Goal: Find specific page/section: Find specific page/section

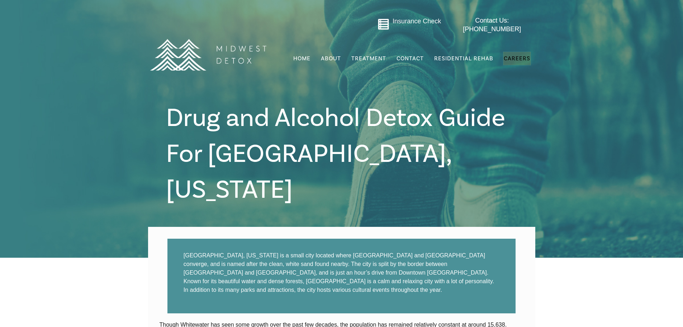
click at [509, 55] on span "Careers" at bounding box center [517, 58] width 27 height 7
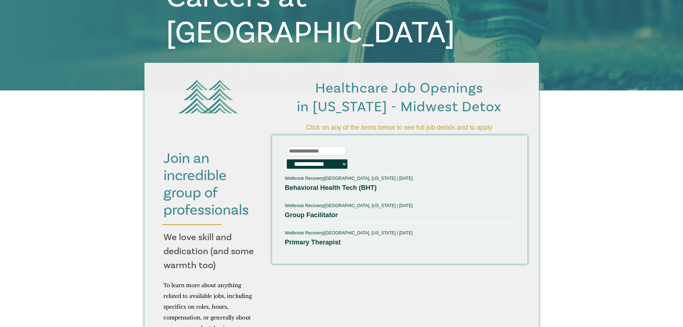
scroll to position [143, 0]
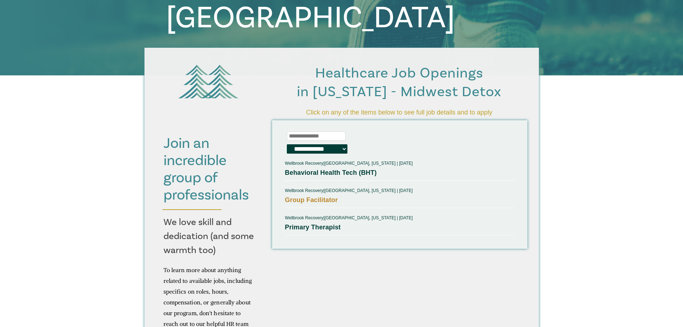
click at [303, 199] on link "Group Facilitator" at bounding box center [311, 199] width 53 height 7
